Goal: Task Accomplishment & Management: Use online tool/utility

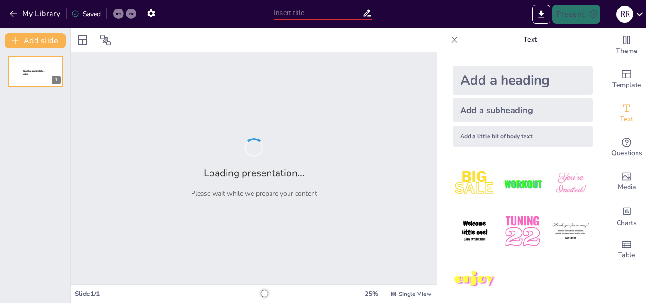
type input "Praktik Baik dalam Pembelajaran Koding dan AI: Refleksi dari OJT"
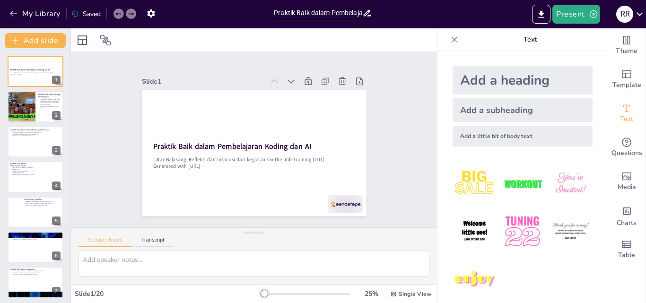
checkbox input "true"
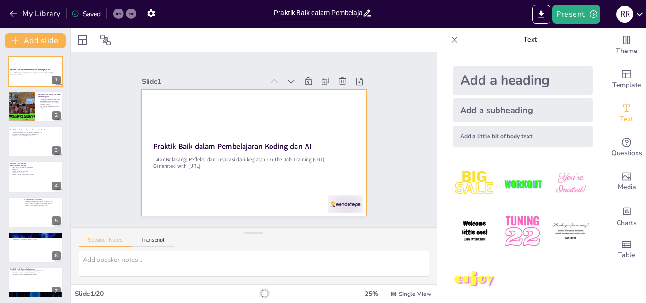
checkbox input "true"
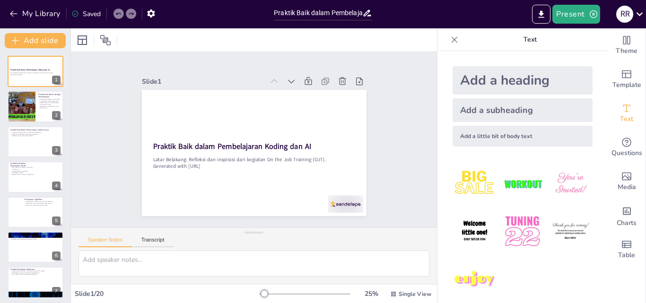
checkbox input "true"
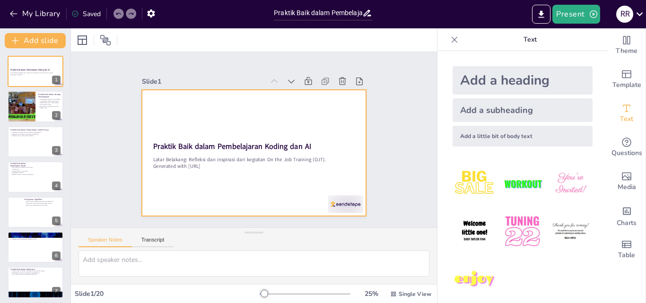
checkbox input "true"
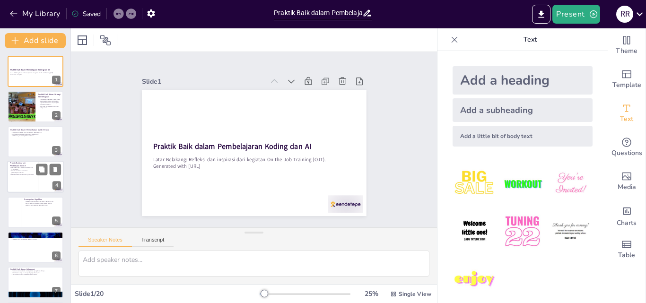
checkbox input "true"
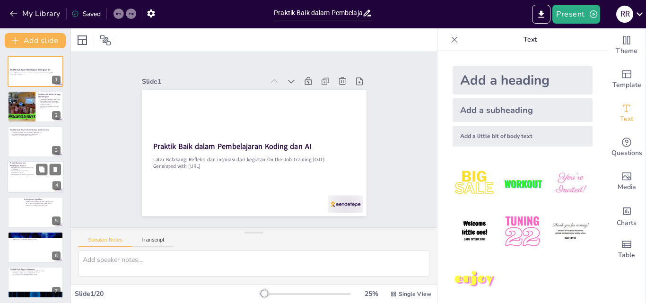
checkbox input "true"
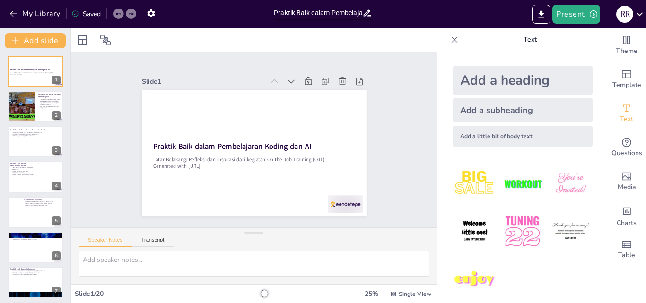
checkbox input "true"
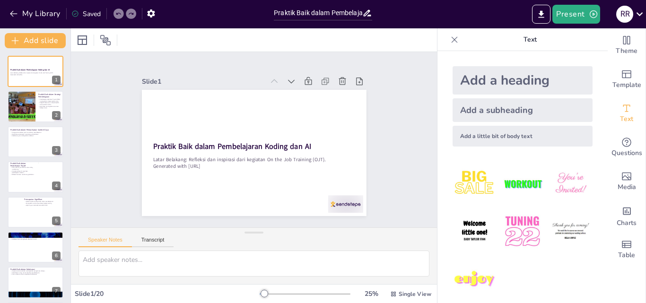
checkbox input "true"
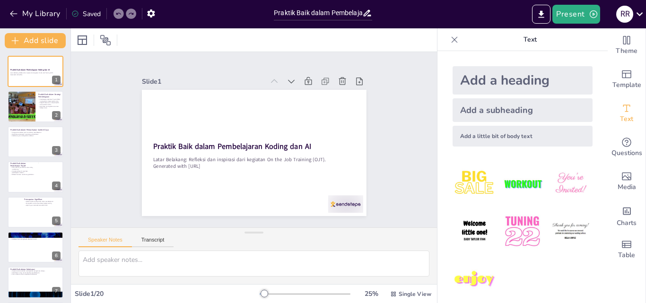
checkbox input "true"
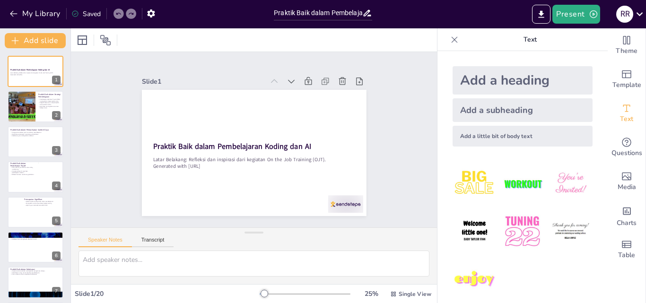
checkbox input "true"
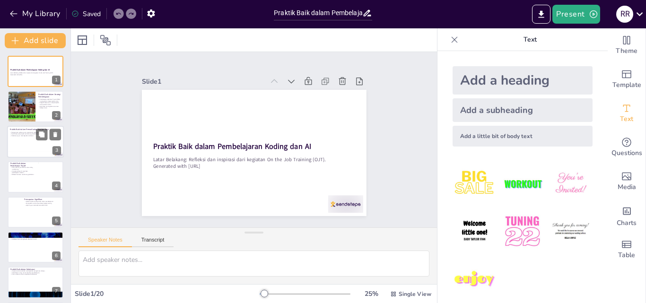
checkbox input "true"
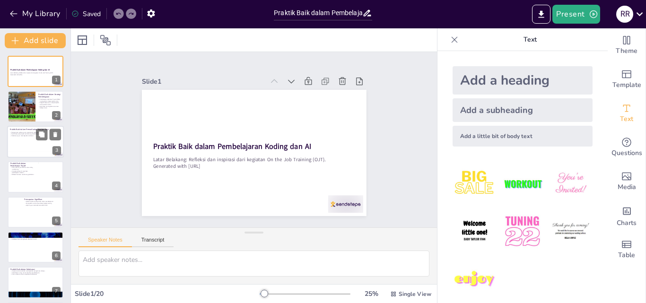
checkbox input "true"
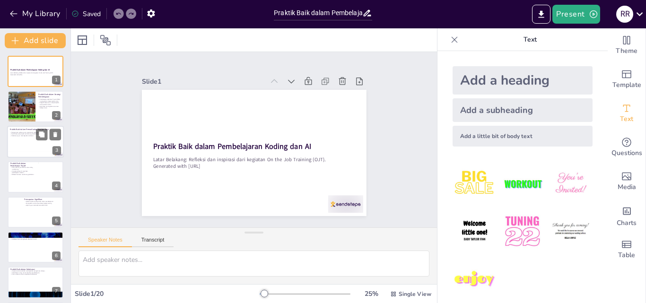
checkbox input "true"
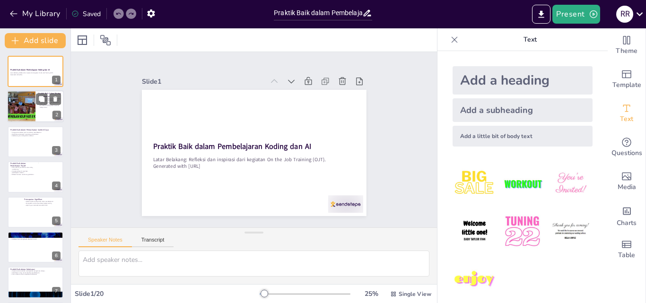
checkbox input "true"
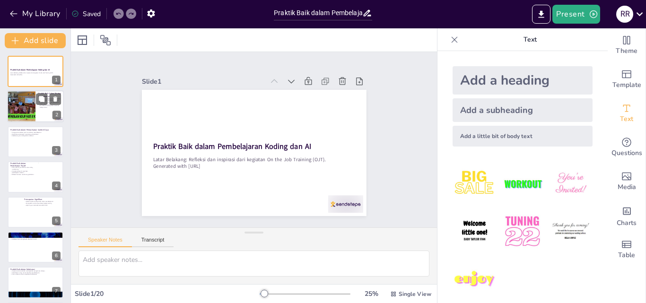
checkbox input "true"
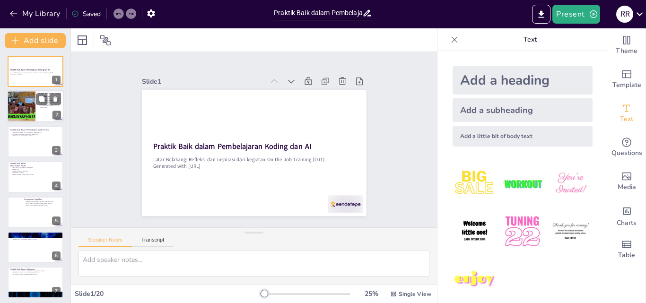
checkbox input "true"
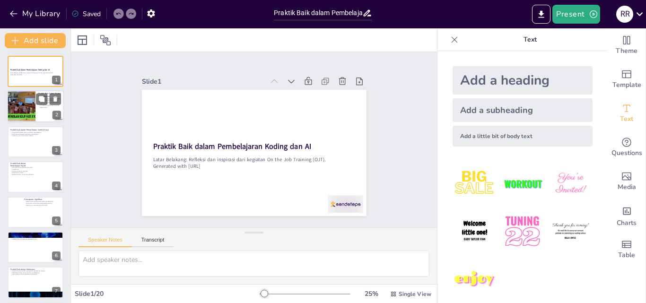
click at [41, 107] on p "Gamifikasi meningkatkan motivasi belajar siswa." at bounding box center [49, 106] width 23 height 3
type textarea "PjBL mendorong siswa untuk terlibat aktif dalam pembelajaran, melatih kolaboras…"
checkbox input "true"
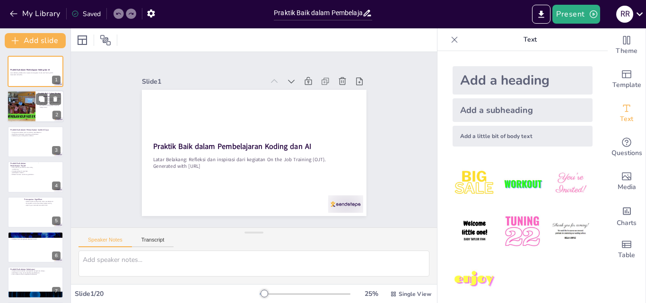
checkbox input "true"
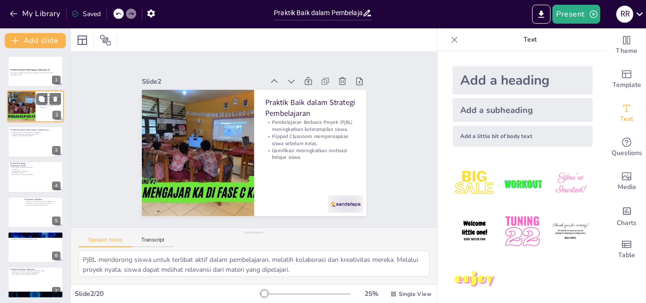
checkbox input "true"
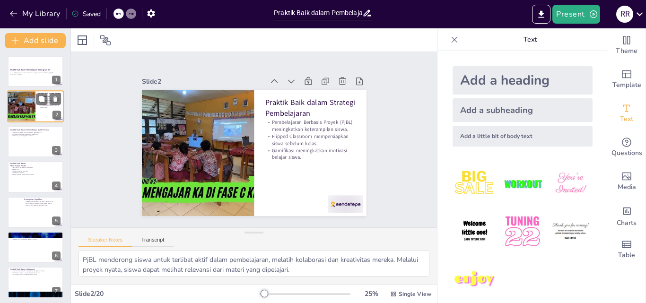
checkbox input "true"
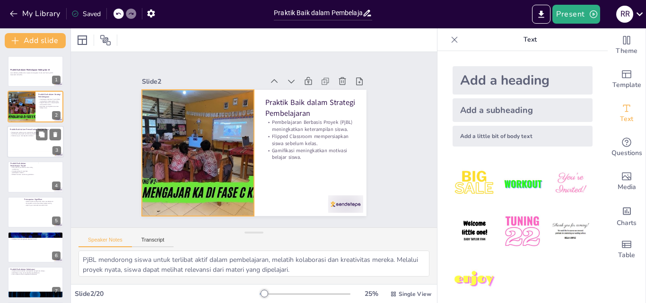
checkbox input "true"
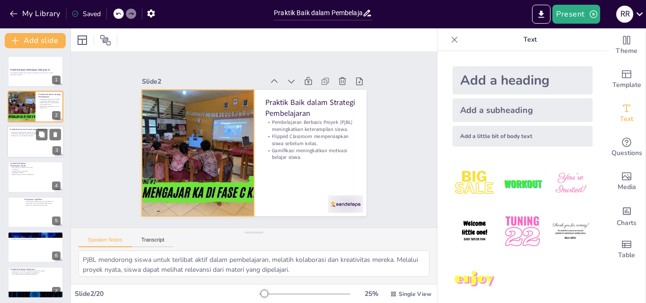
checkbox input "true"
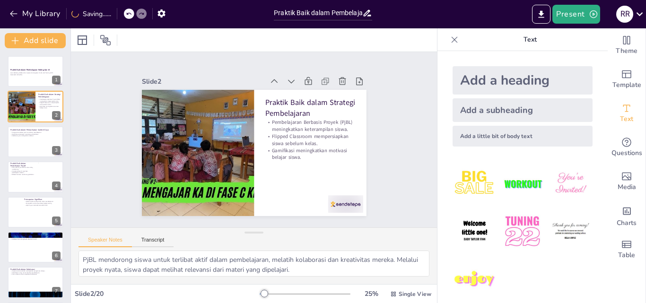
checkbox input "true"
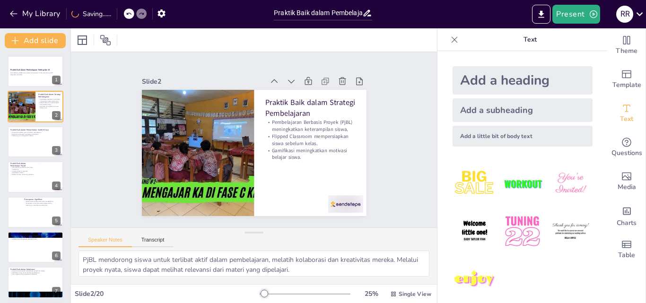
checkbox input "true"
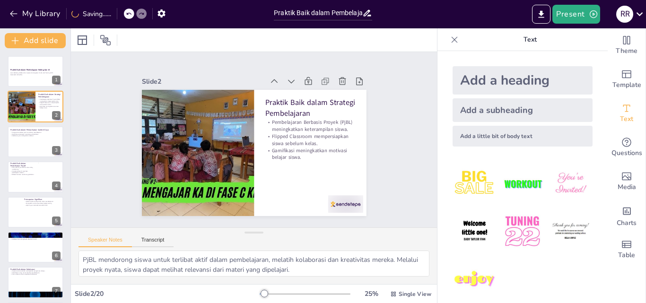
checkbox input "true"
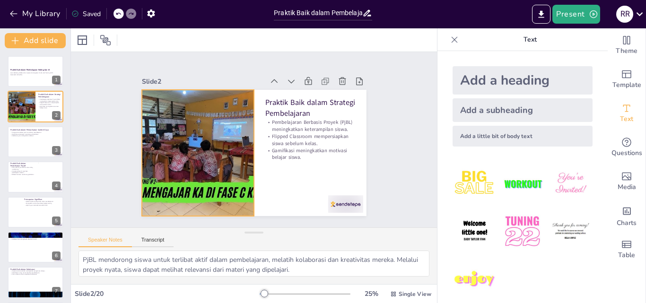
checkbox input "true"
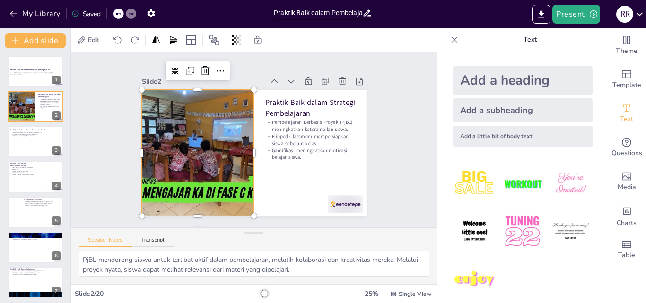
click at [184, 176] on div at bounding box center [198, 122] width 257 height 221
checkbox input "true"
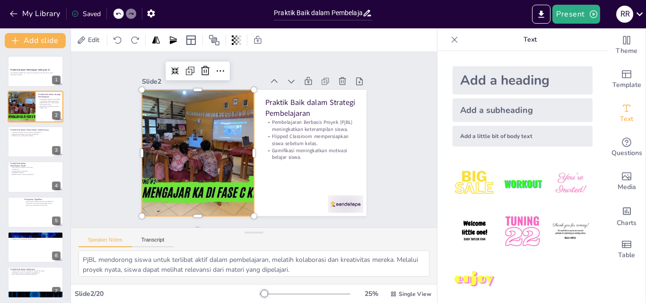
checkbox input "true"
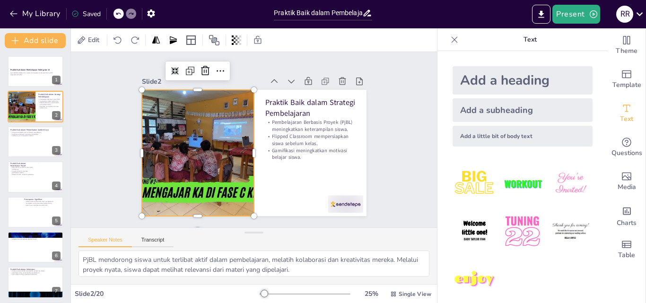
checkbox input "true"
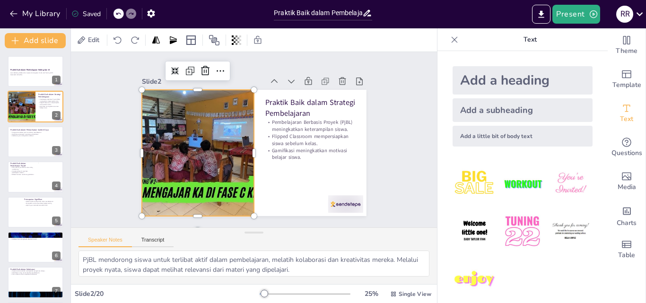
checkbox input "true"
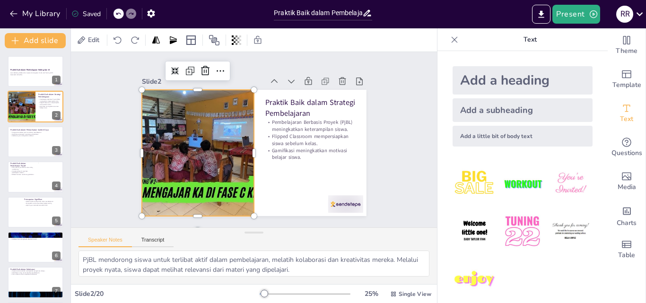
checkbox input "true"
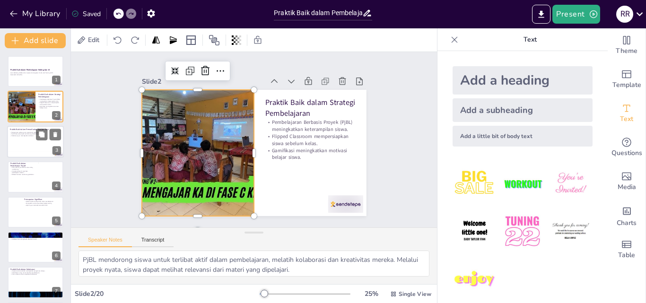
checkbox input "true"
click at [31, 140] on div at bounding box center [35, 142] width 57 height 32
type textarea "Aplikasi seperti Scratch dan [DOMAIN_NAME] memberikan akses mudah bagi siswa un…"
checkbox input "true"
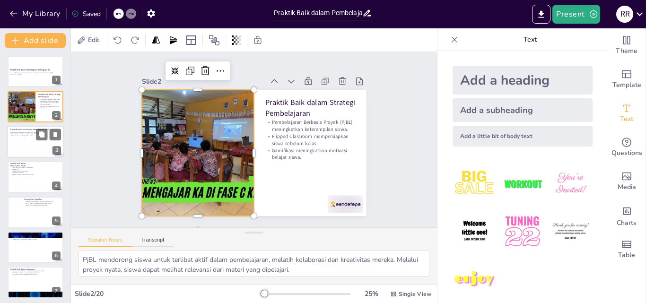
checkbox input "true"
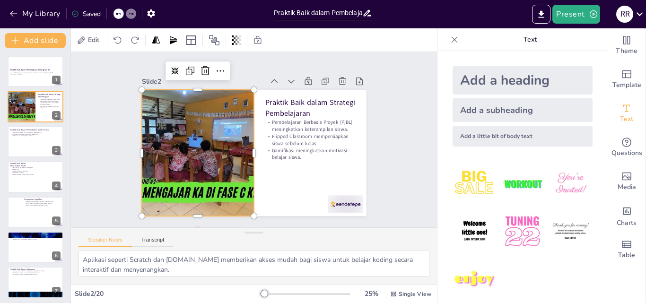
checkbox input "true"
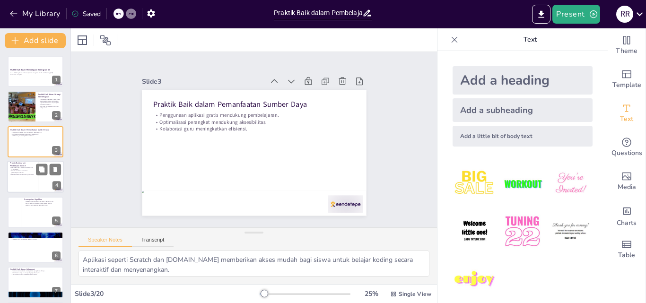
checkbox input "true"
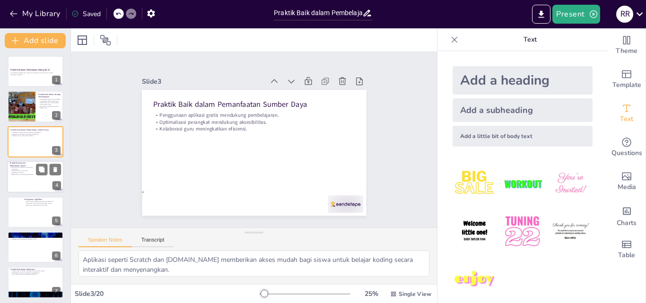
checkbox input "true"
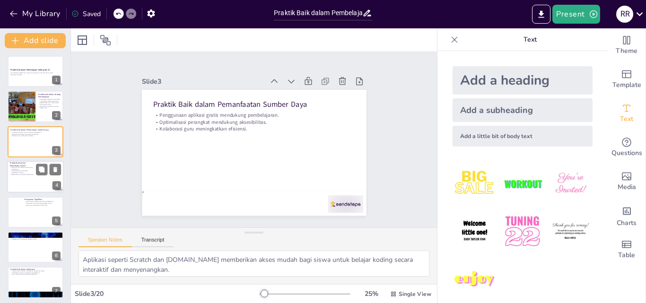
checkbox input "true"
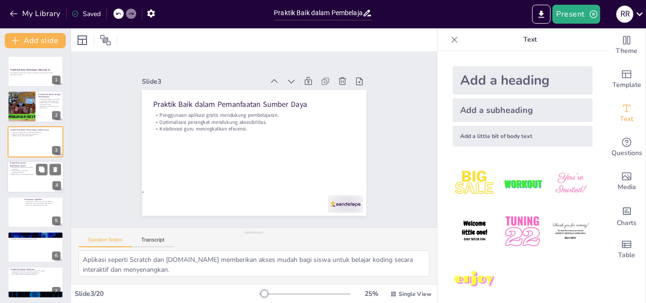
checkbox input "true"
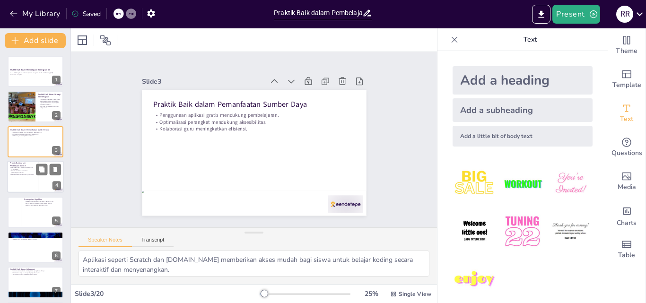
checkbox input "true"
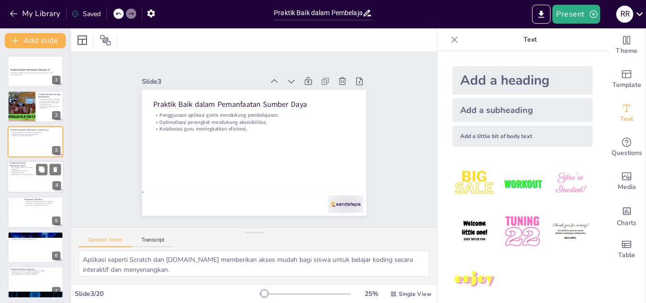
checkbox input "true"
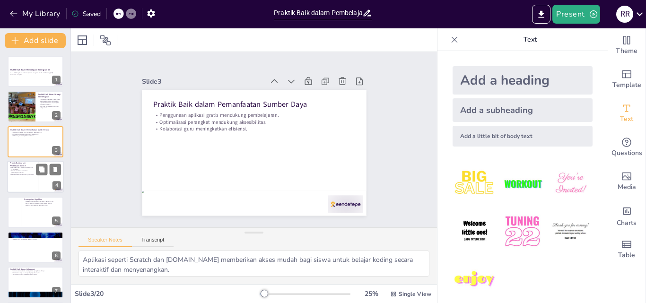
click at [27, 176] on div at bounding box center [35, 177] width 57 height 32
type textarea "Dengan belajar dari satu sama lain, siswa dapat memperkuat pemahaman mereka dan…"
checkbox input "true"
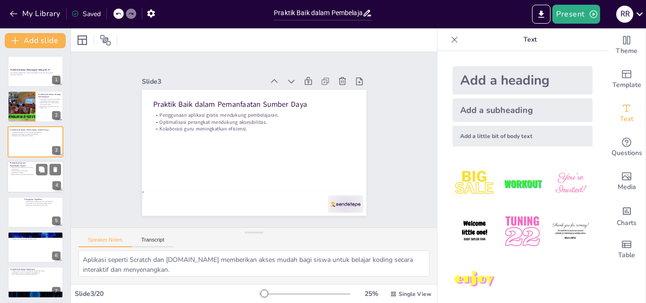
checkbox input "true"
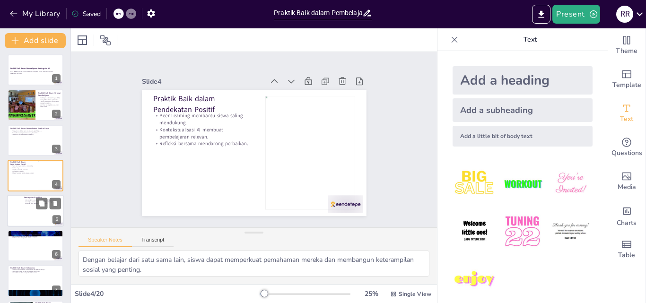
checkbox input "true"
click at [27, 218] on div at bounding box center [35, 211] width 57 height 32
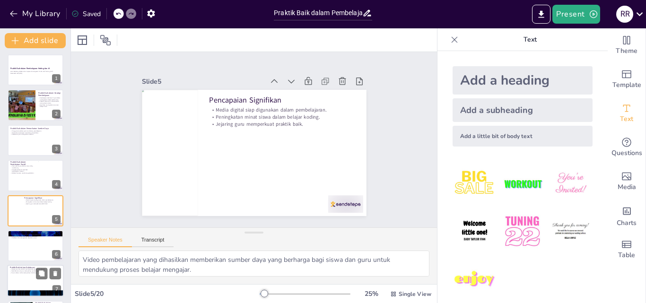
scroll to position [36, 0]
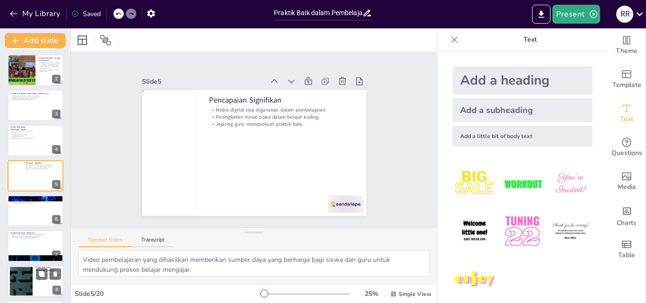
click at [25, 273] on div at bounding box center [21, 281] width 51 height 29
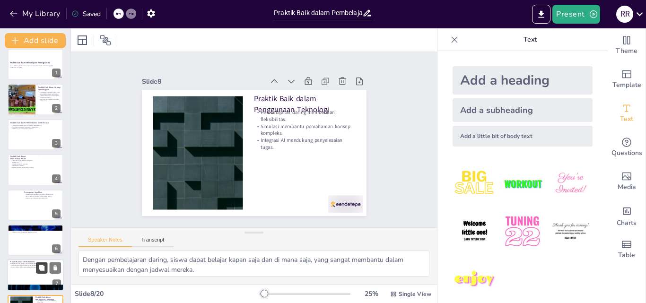
scroll to position [0, 0]
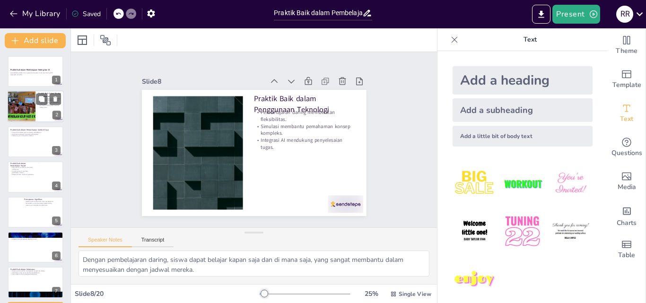
click at [32, 109] on div at bounding box center [21, 107] width 57 height 32
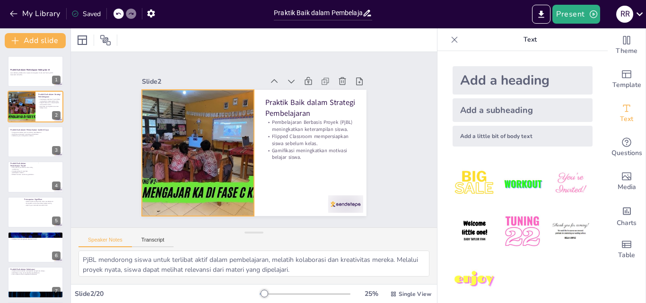
click at [211, 160] on div at bounding box center [201, 117] width 256 height 234
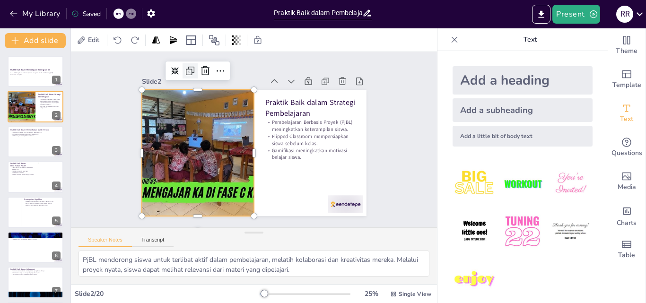
click at [264, 56] on icon at bounding box center [272, 48] width 16 height 16
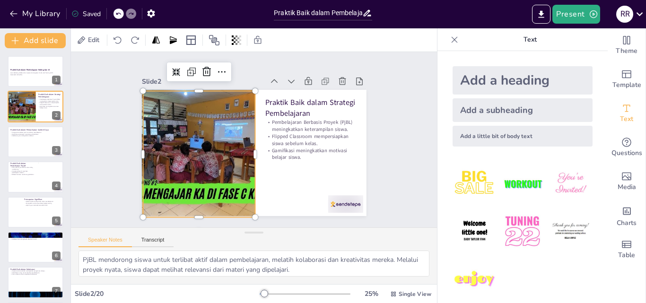
click at [207, 115] on div at bounding box center [198, 130] width 256 height 207
click at [206, 168] on div at bounding box center [207, 108] width 244 height 251
click at [224, 125] on div at bounding box center [197, 137] width 253 height 190
click at [275, 68] on icon at bounding box center [281, 61] width 12 height 12
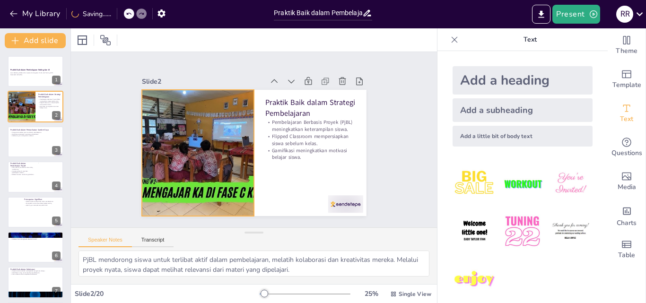
click at [194, 114] on div at bounding box center [197, 134] width 253 height 189
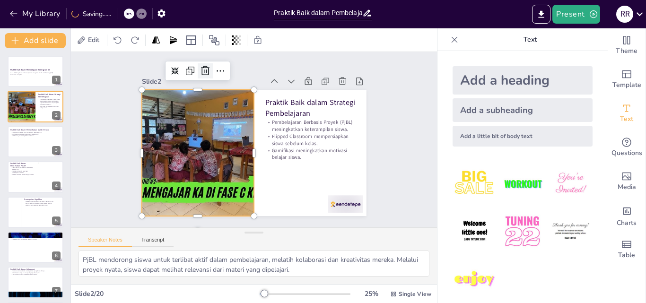
click at [254, 216] on icon at bounding box center [262, 224] width 16 height 16
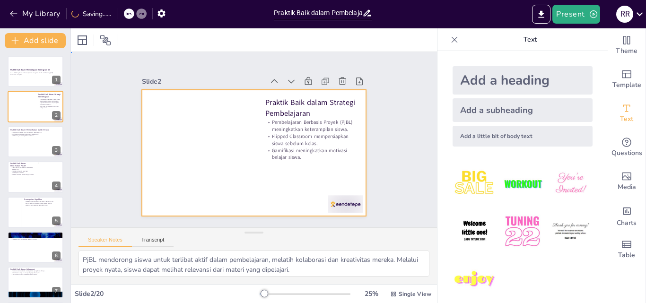
click at [196, 113] on div at bounding box center [251, 153] width 246 height 170
click at [334, 100] on icon at bounding box center [340, 106] width 12 height 12
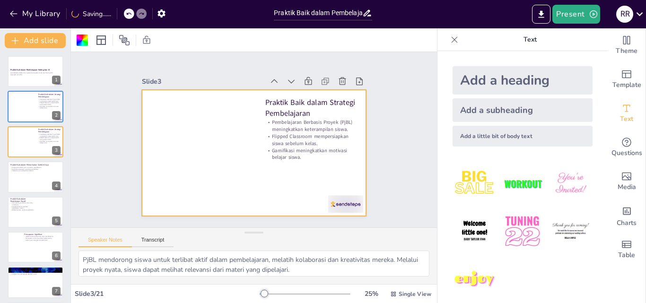
click at [127, 14] on icon at bounding box center [129, 14] width 6 height 6
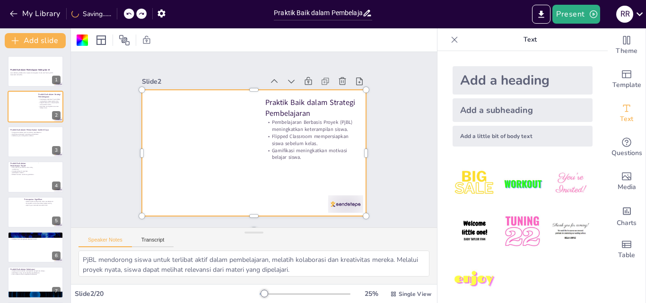
click at [192, 135] on div at bounding box center [251, 153] width 246 height 170
click at [159, 149] on div at bounding box center [246, 151] width 256 height 234
click at [241, 177] on div at bounding box center [248, 151] width 258 height 221
click at [310, 229] on div at bounding box center [290, 246] width 39 height 35
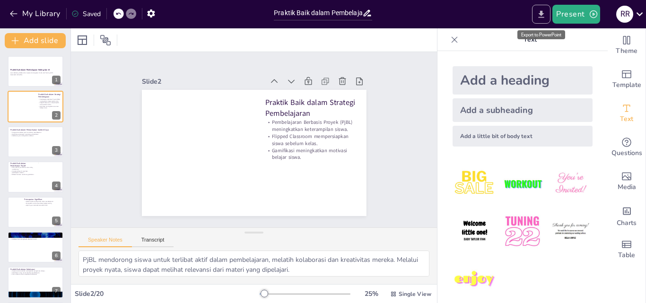
click at [547, 16] on icon "Export to PowerPoint" at bounding box center [542, 14] width 10 height 10
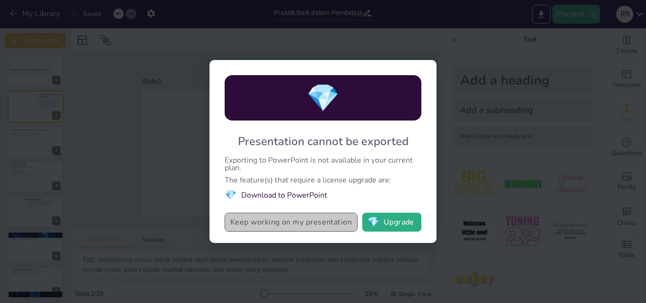
click at [283, 226] on button "Keep working on my presentation" at bounding box center [291, 222] width 133 height 19
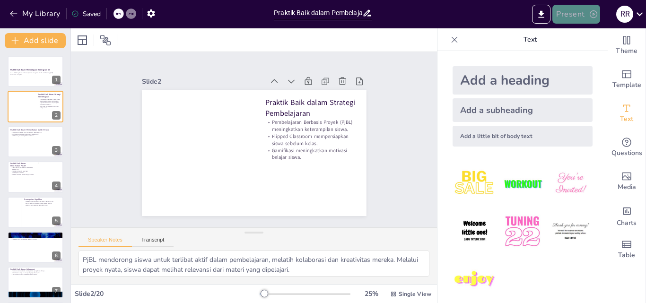
click at [594, 15] on icon "button" at bounding box center [593, 13] width 9 height 9
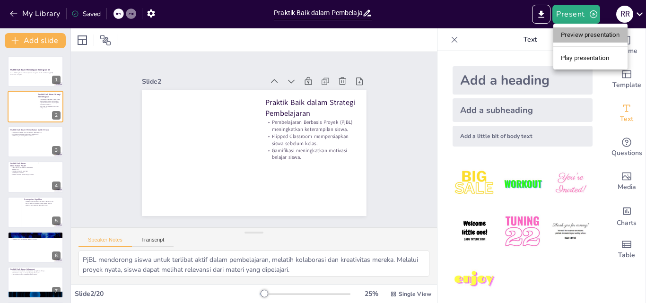
click at [581, 35] on li "Preview presentation" at bounding box center [591, 34] width 74 height 15
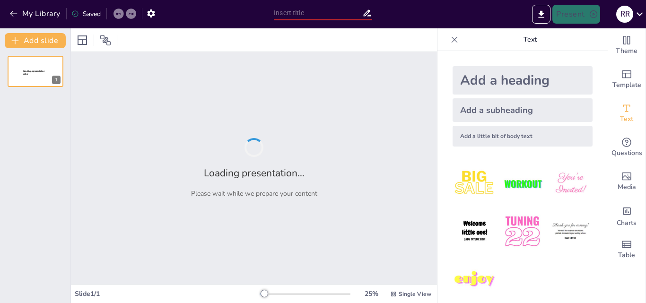
type input "Praktik Baik dalam Pembelajaran Koding dan AI: Refleksi dari OJT"
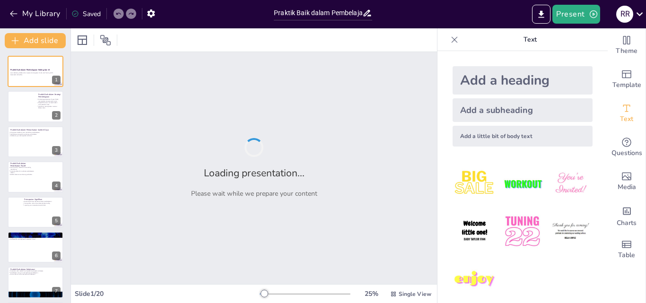
checkbox input "true"
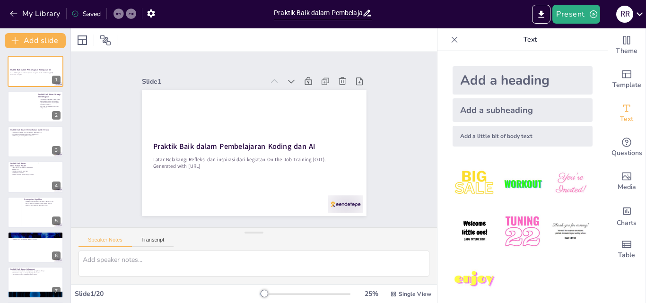
checkbox input "true"
